Goal: Find specific page/section: Find specific page/section

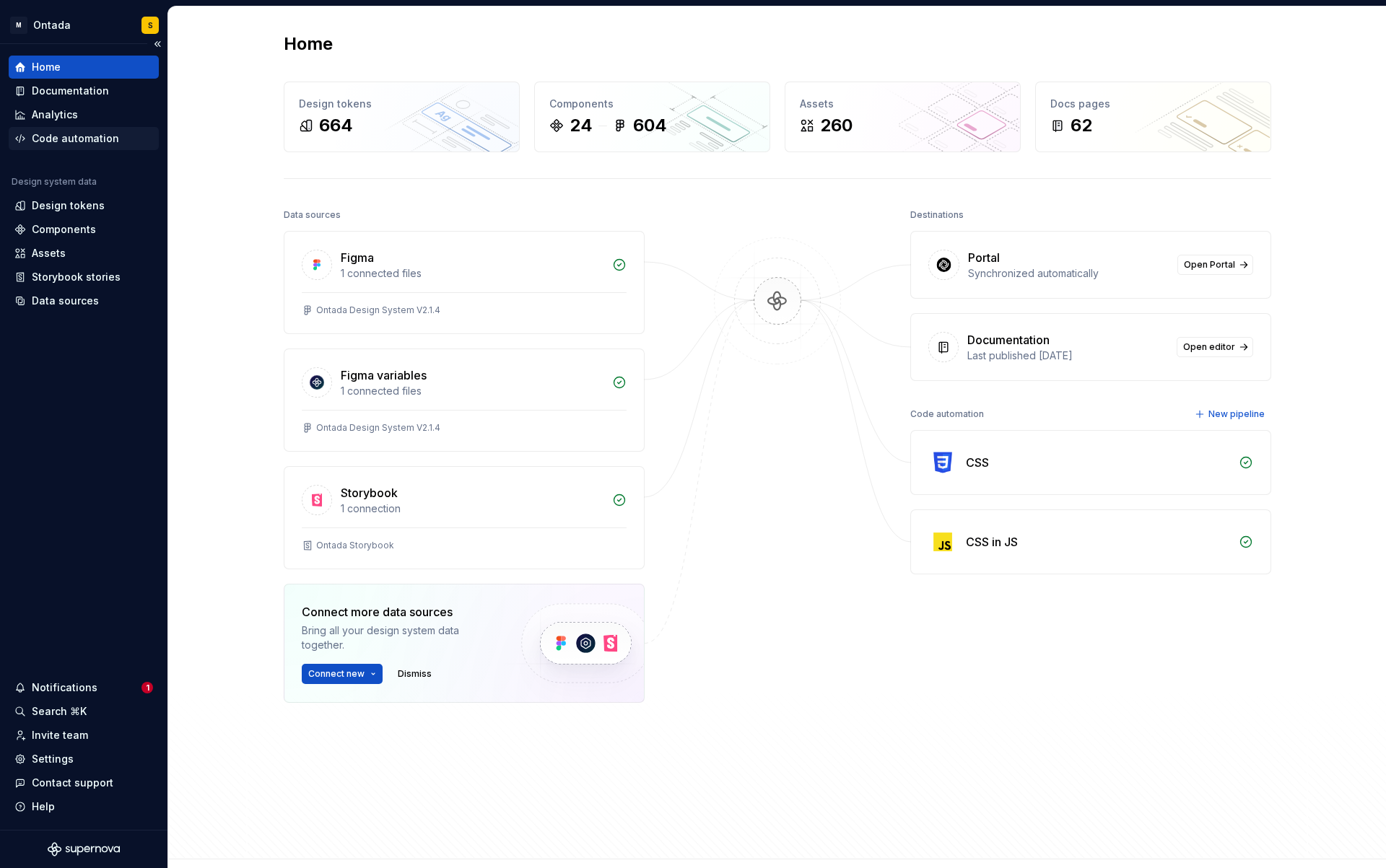
click at [61, 148] on div "Code automation" at bounding box center [84, 139] width 150 height 23
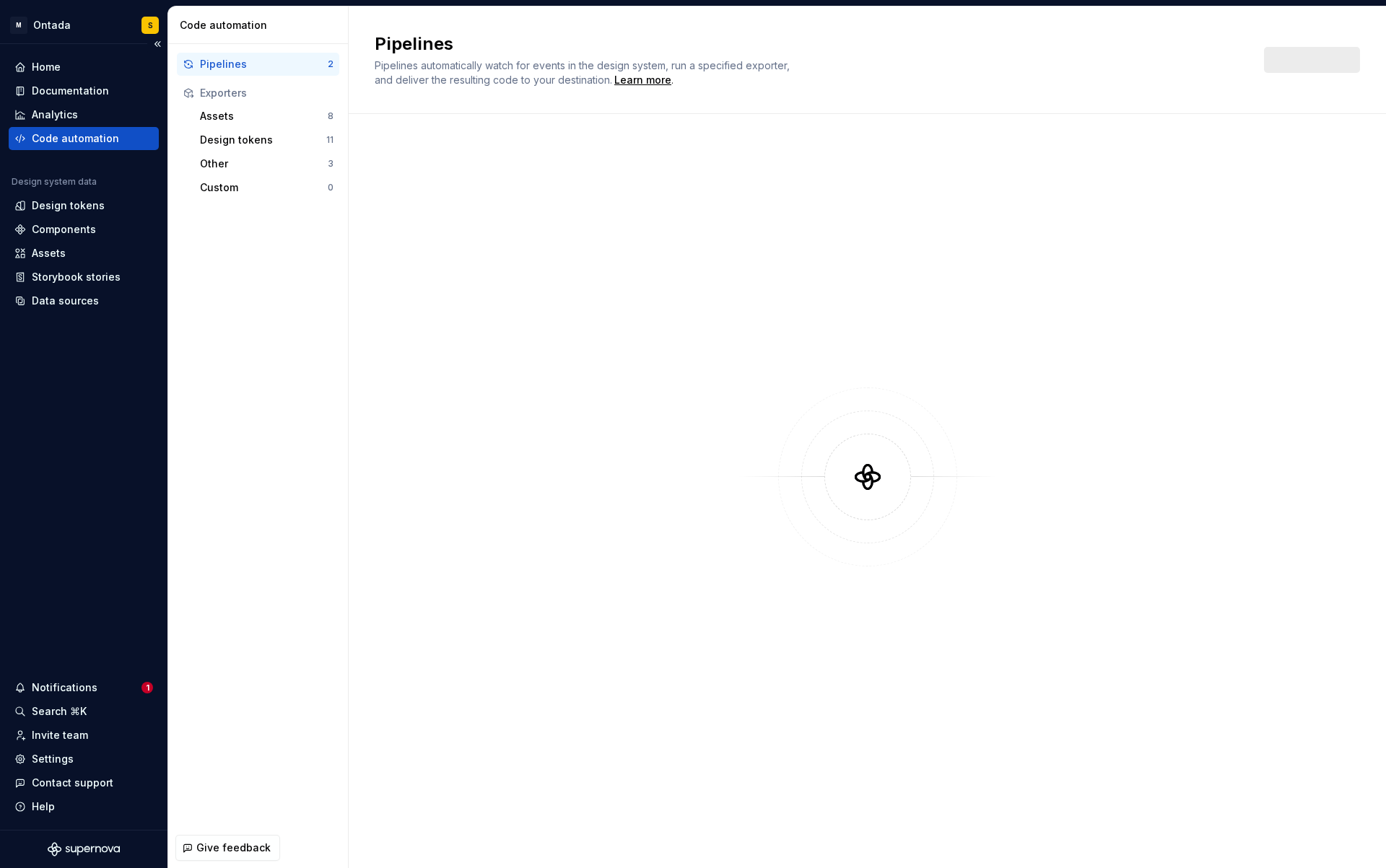
click at [72, 134] on div "Code automation" at bounding box center [75, 139] width 87 height 14
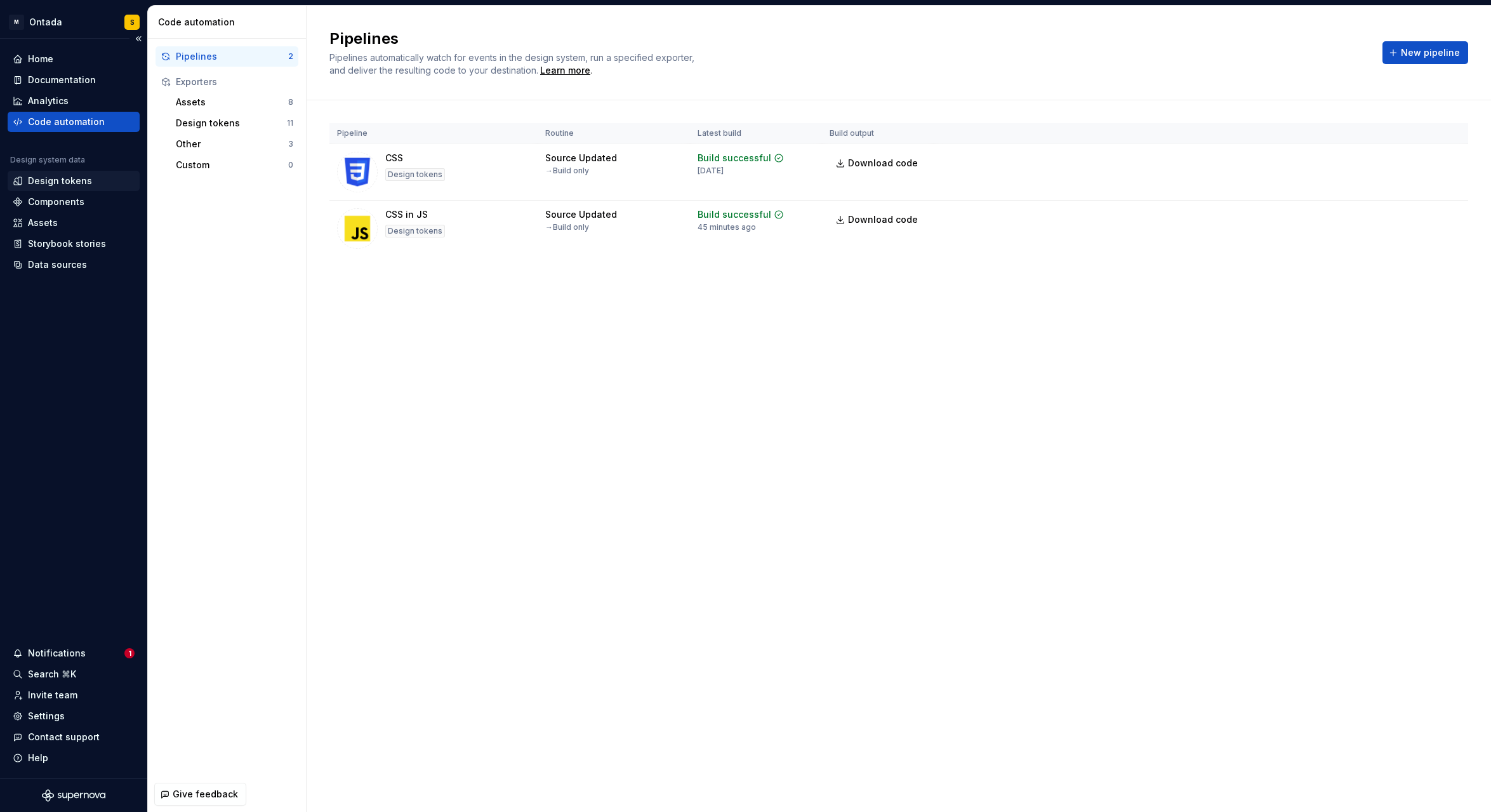
click at [64, 178] on div "Design tokens" at bounding box center [59, 181] width 64 height 13
